Goal: Task Accomplishment & Management: Use online tool/utility

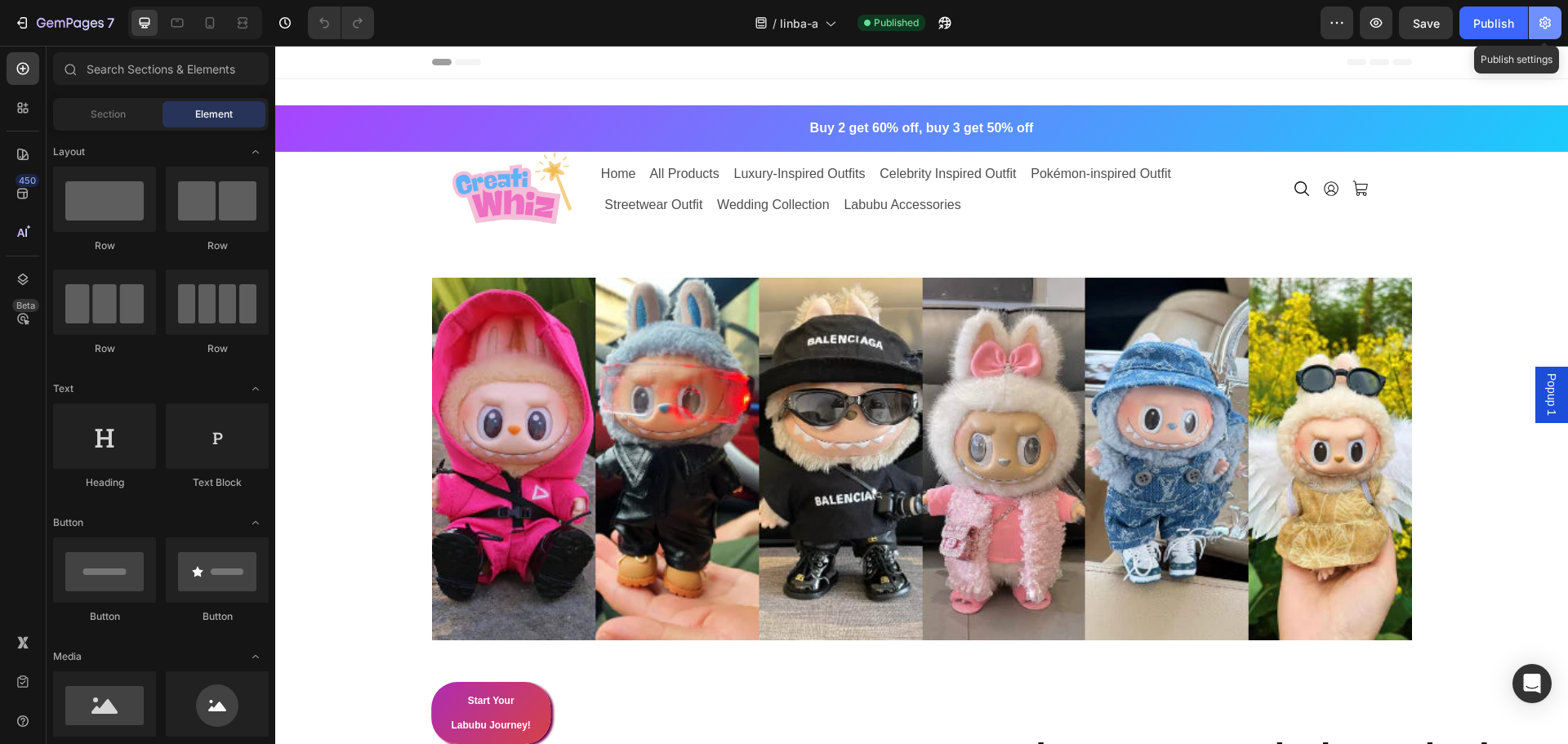
click at [1548, 15] on icon "button" at bounding box center [1545, 23] width 16 height 16
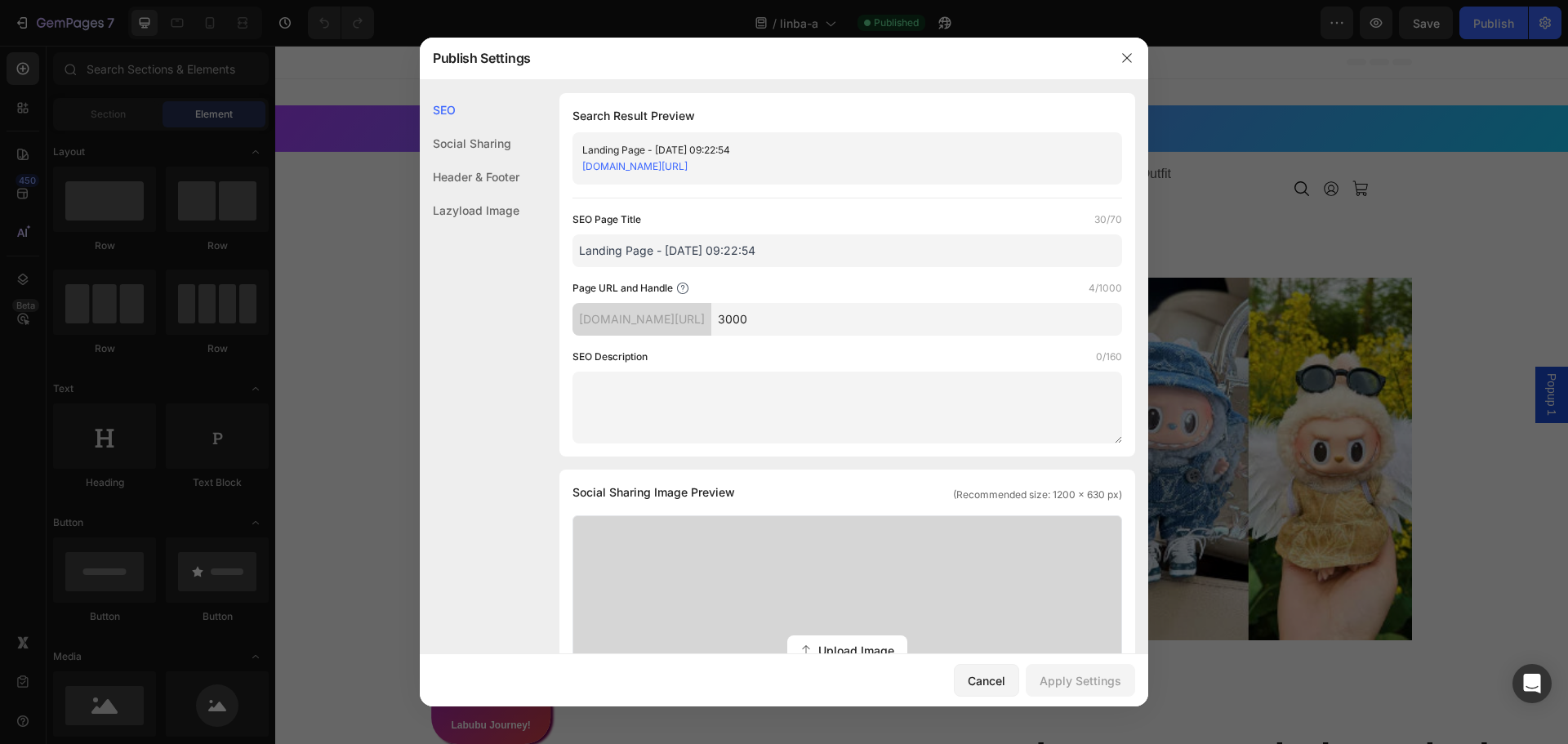
click at [986, 315] on input "3000" at bounding box center [916, 319] width 411 height 33
type input "3000a"
click at [1091, 676] on div "Apply Settings" at bounding box center [1081, 680] width 82 height 17
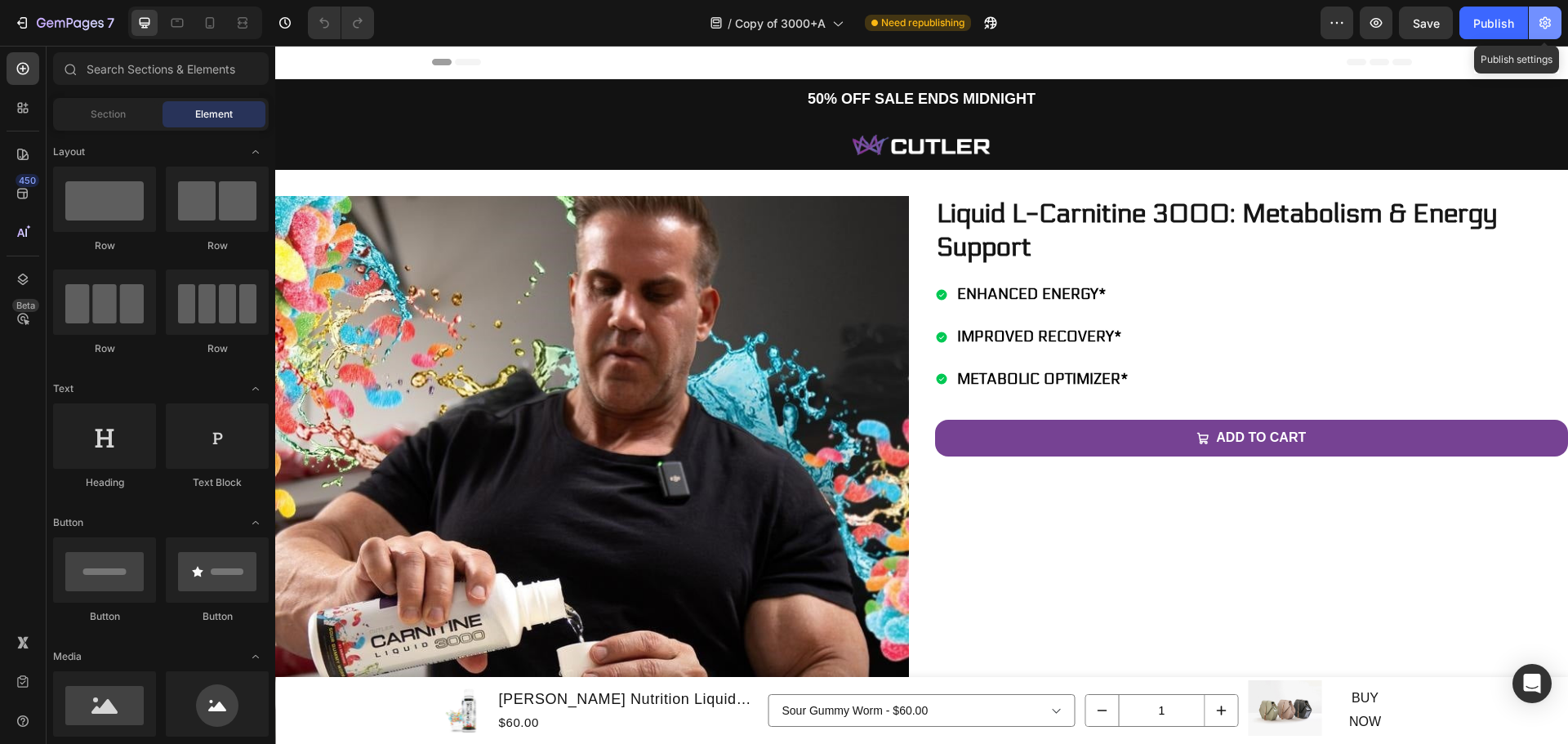
click at [1550, 30] on icon "button" at bounding box center [1545, 23] width 16 height 16
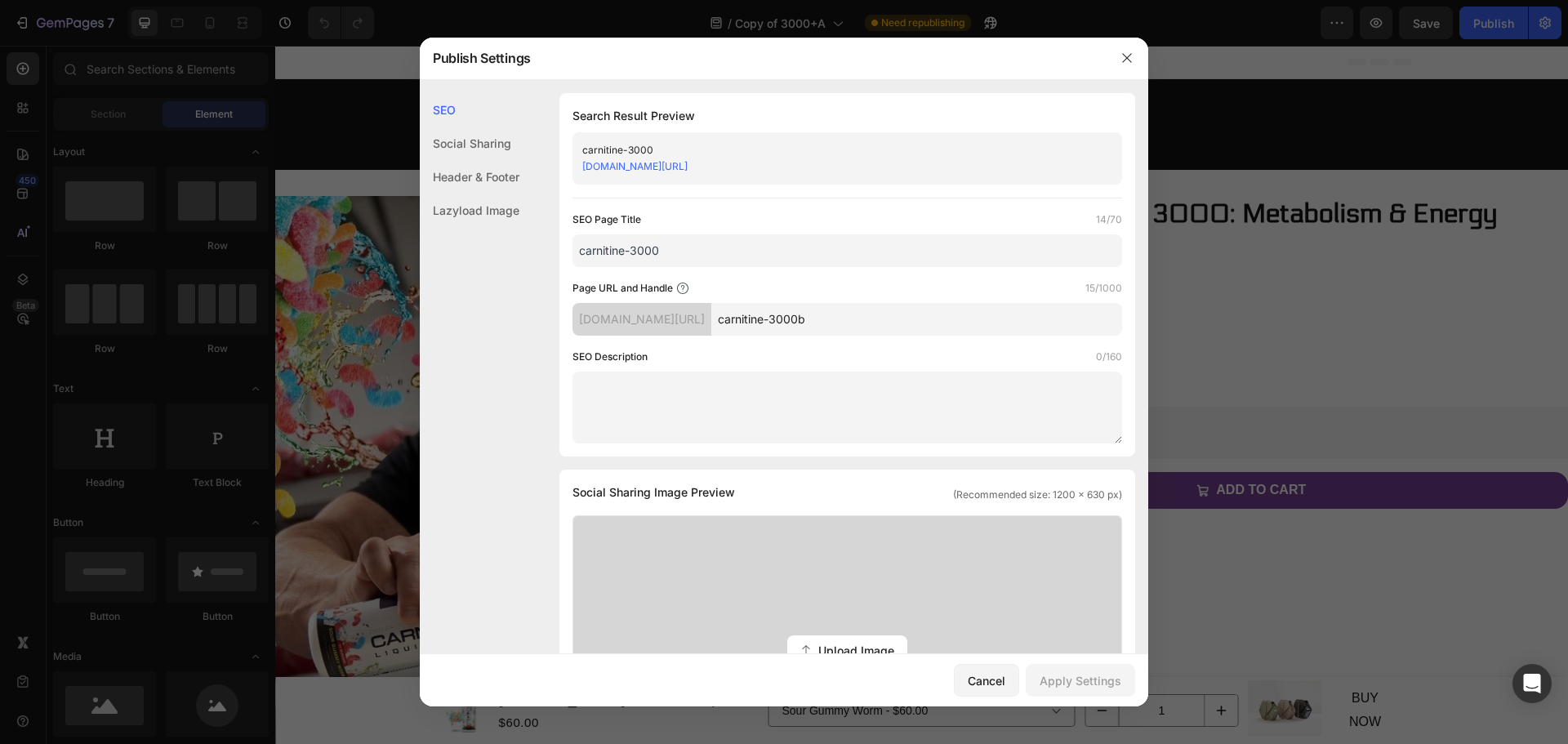
click at [911, 323] on input "carnitine-3000b" at bounding box center [916, 319] width 411 height 33
type input "carnitine-3000"
click at [1082, 675] on div "Apply Settings" at bounding box center [1081, 680] width 82 height 17
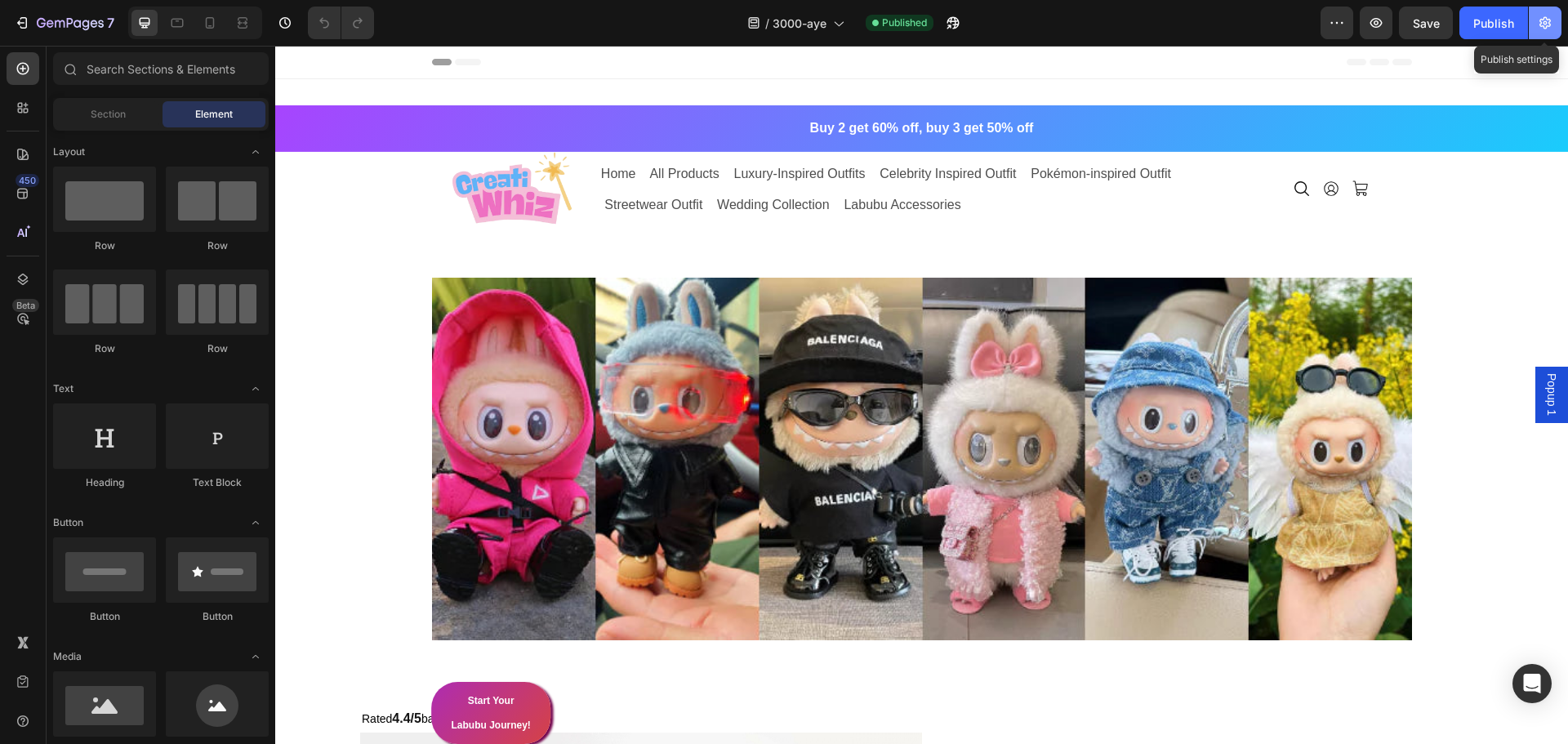
click at [1555, 25] on button "button" at bounding box center [1545, 22] width 33 height 33
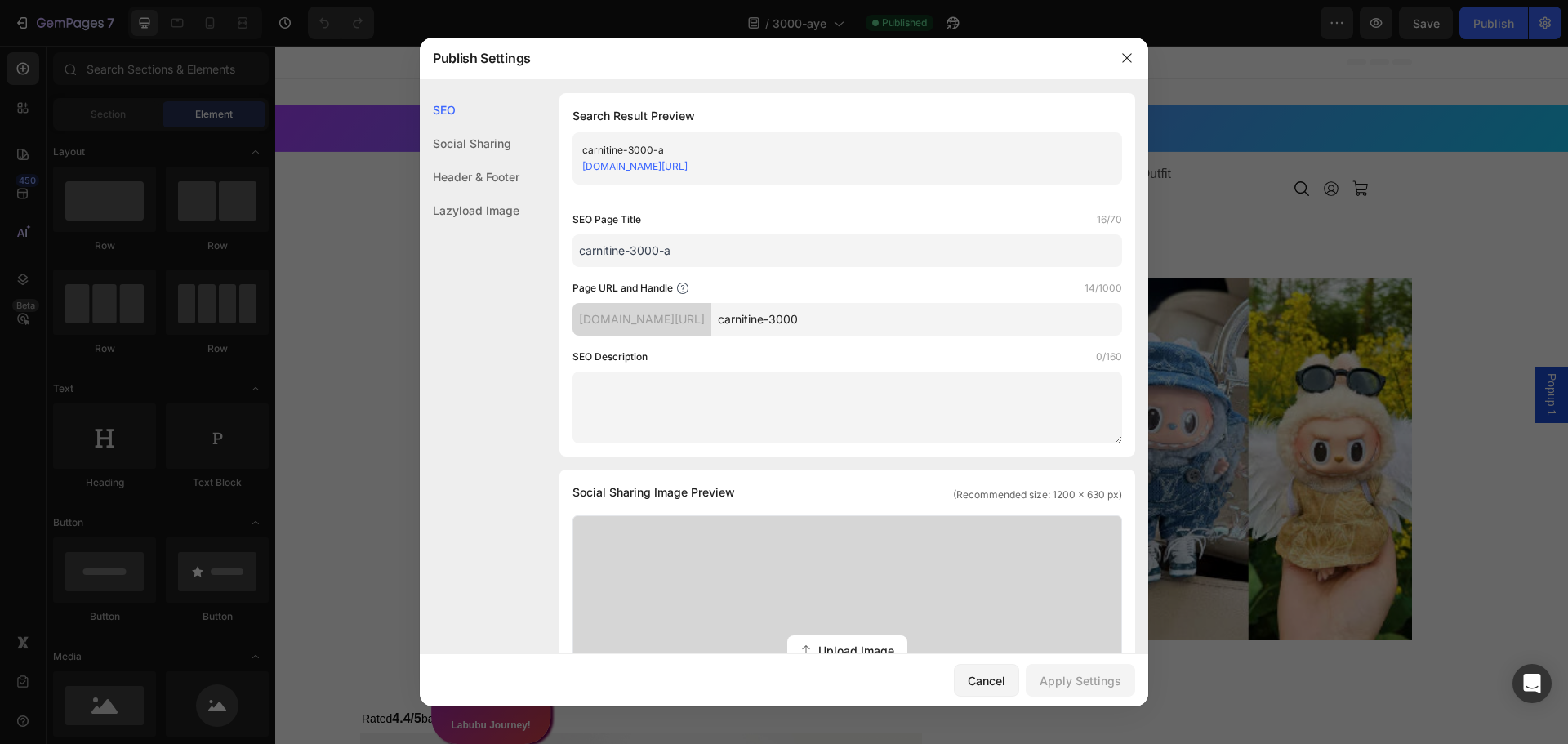
click at [918, 319] on input "carnitine-3000" at bounding box center [916, 319] width 411 height 33
type input "carnitine-3000a"
drag, startPoint x: 1071, startPoint y: 687, endPoint x: 1041, endPoint y: 652, distance: 46.1
click at [1071, 687] on div "Apply Settings" at bounding box center [1081, 680] width 82 height 17
